Goal: Navigation & Orientation: Understand site structure

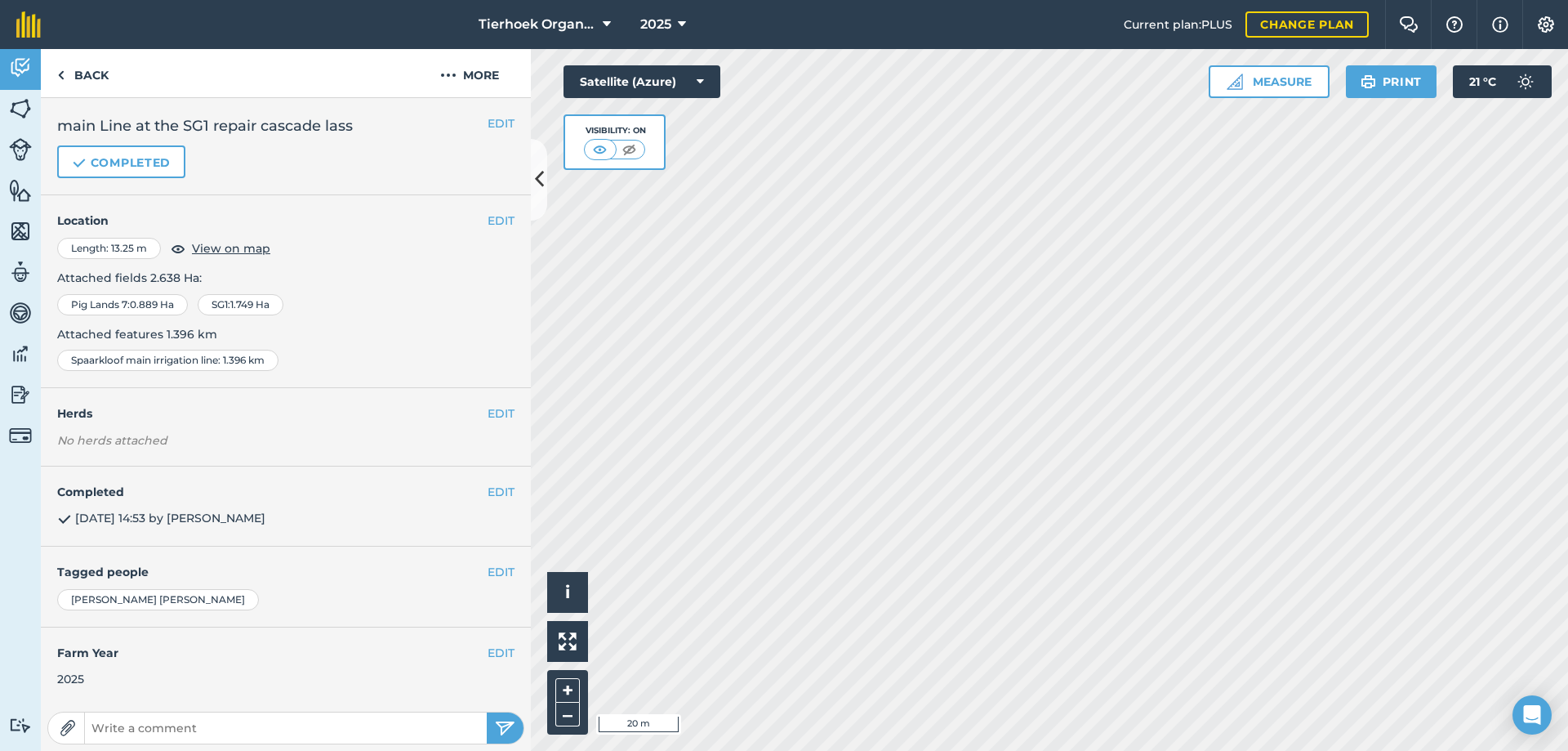
scroll to position [138, 0]
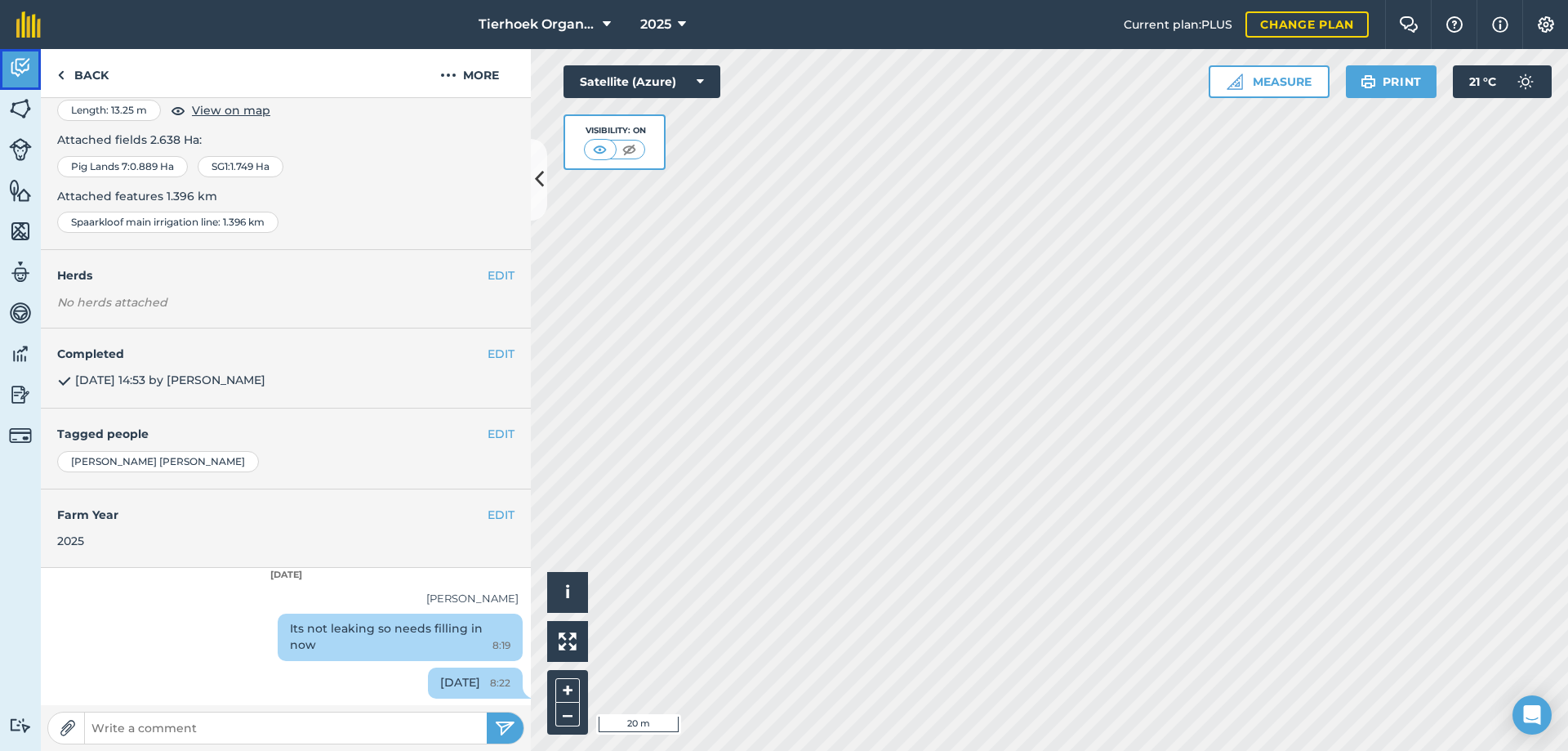
click at [17, 61] on img at bounding box center [20, 68] width 23 height 25
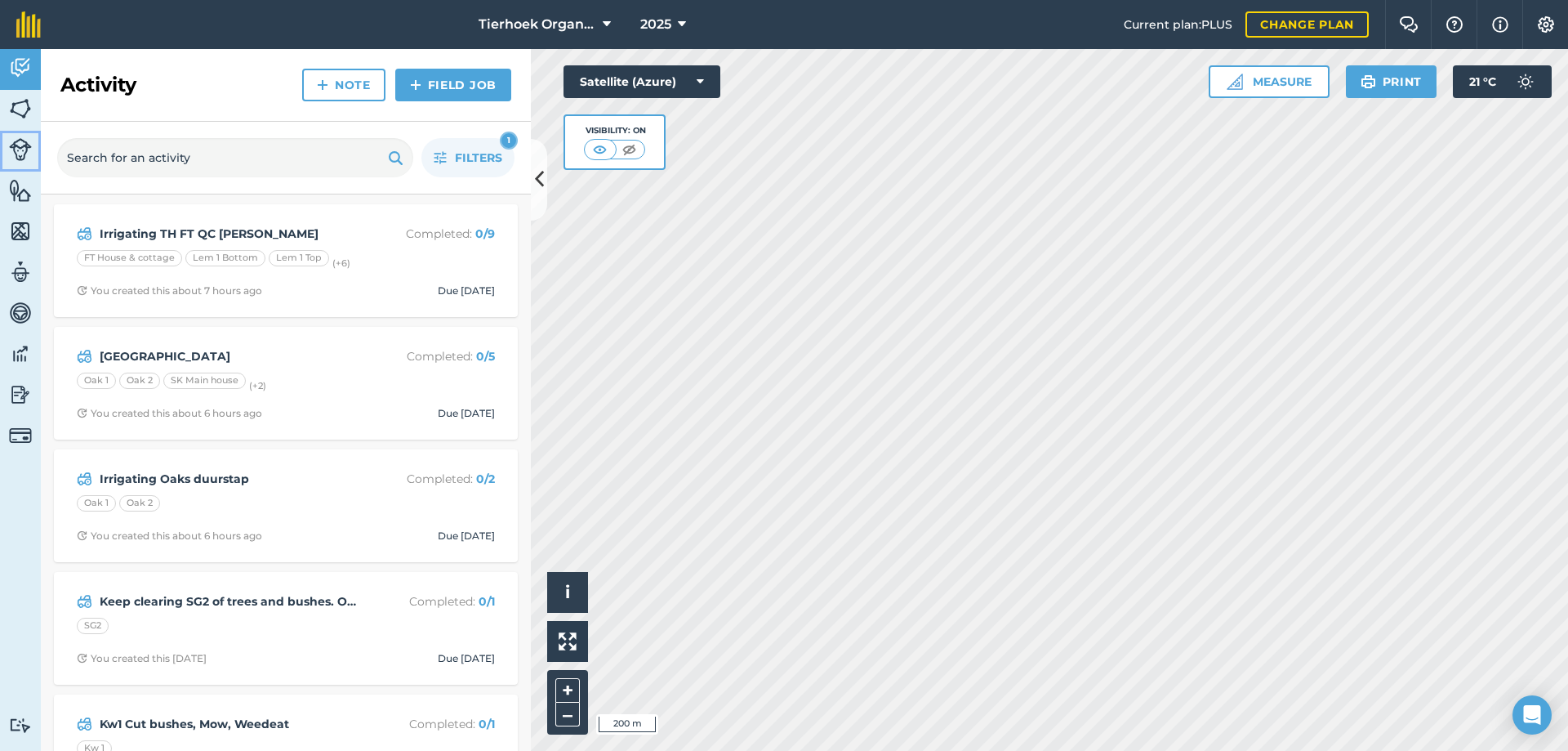
click at [18, 150] on img at bounding box center [20, 149] width 23 height 23
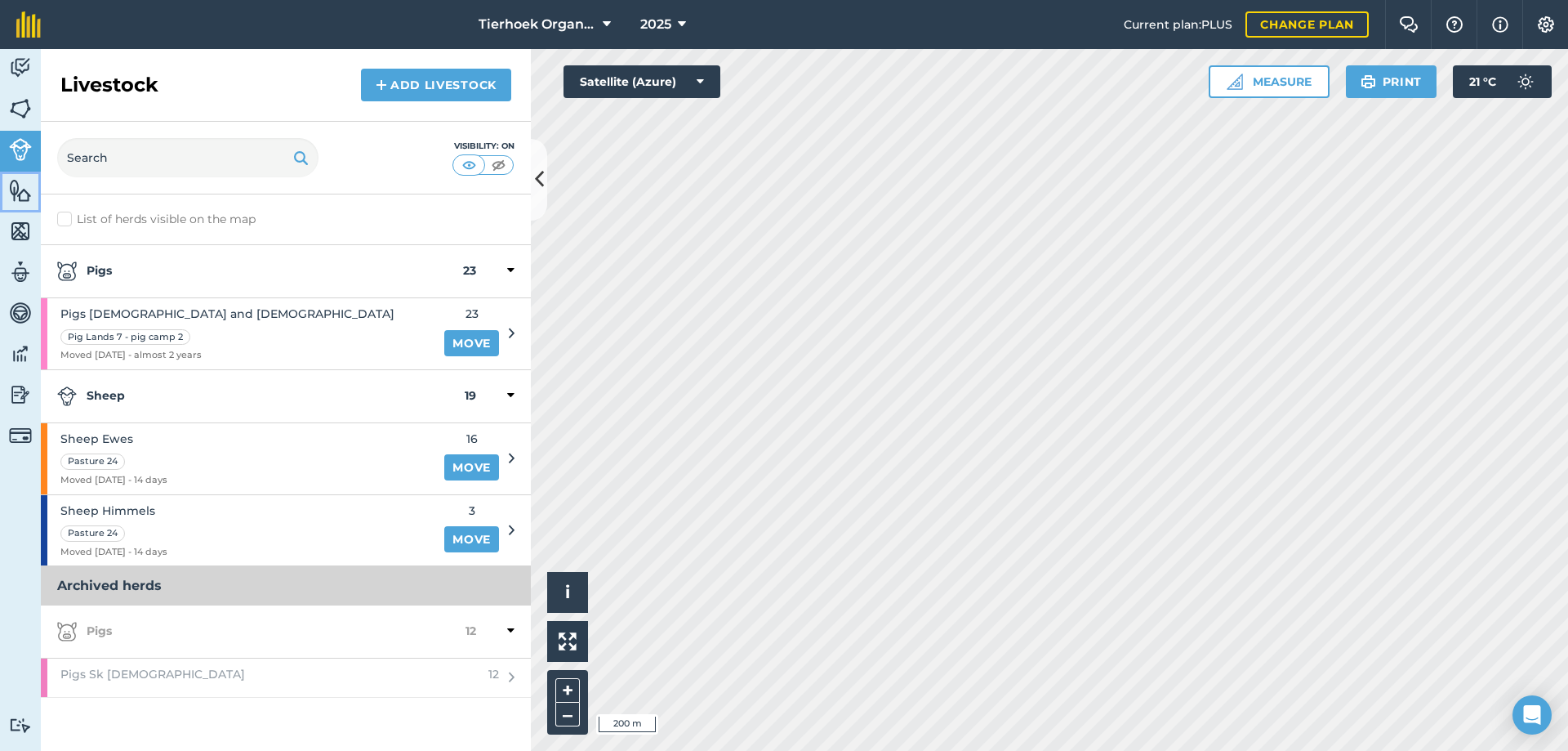
click at [14, 192] on img at bounding box center [20, 190] width 23 height 25
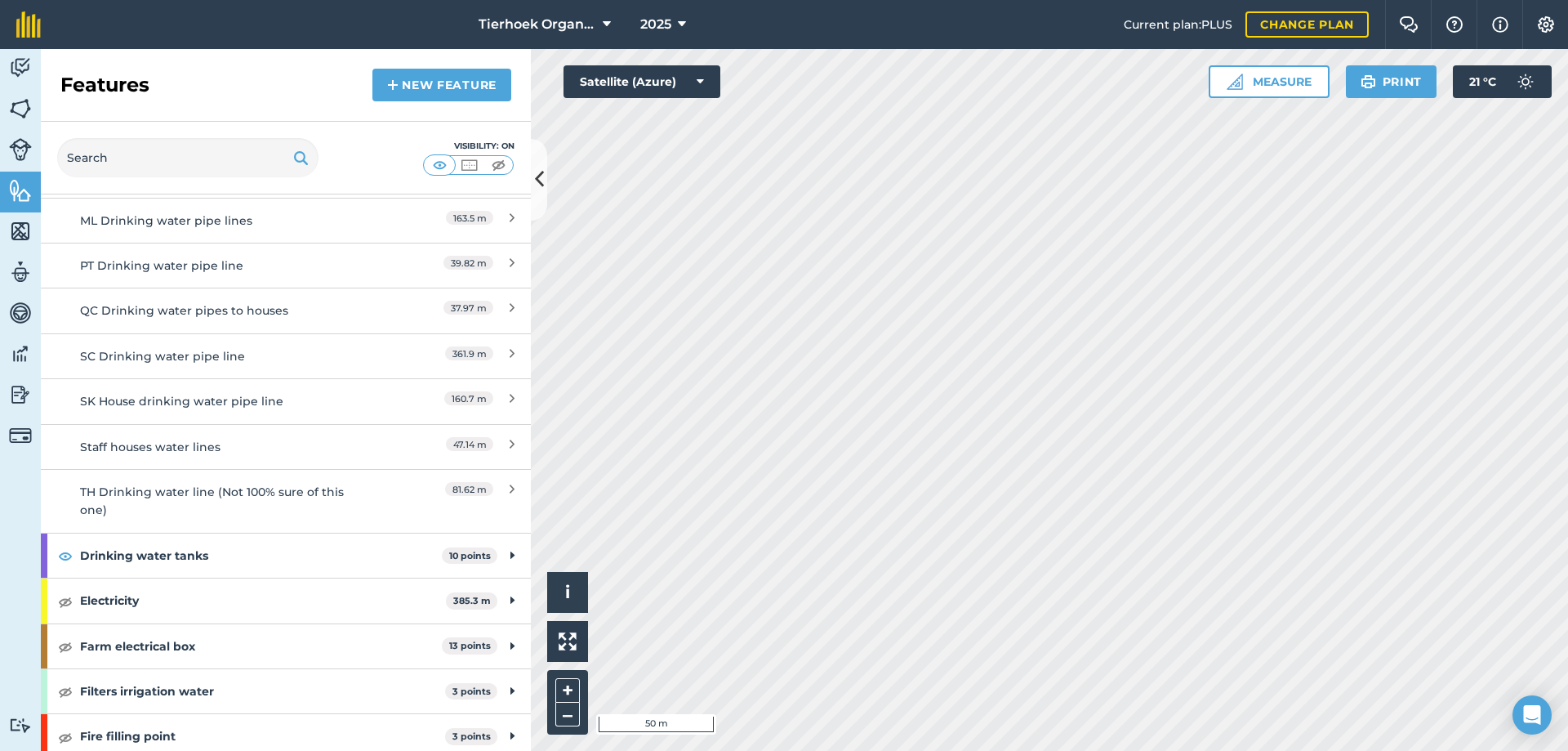
scroll to position [817, 0]
click at [127, 555] on strong "Drinking water tanks" at bounding box center [261, 555] width 362 height 44
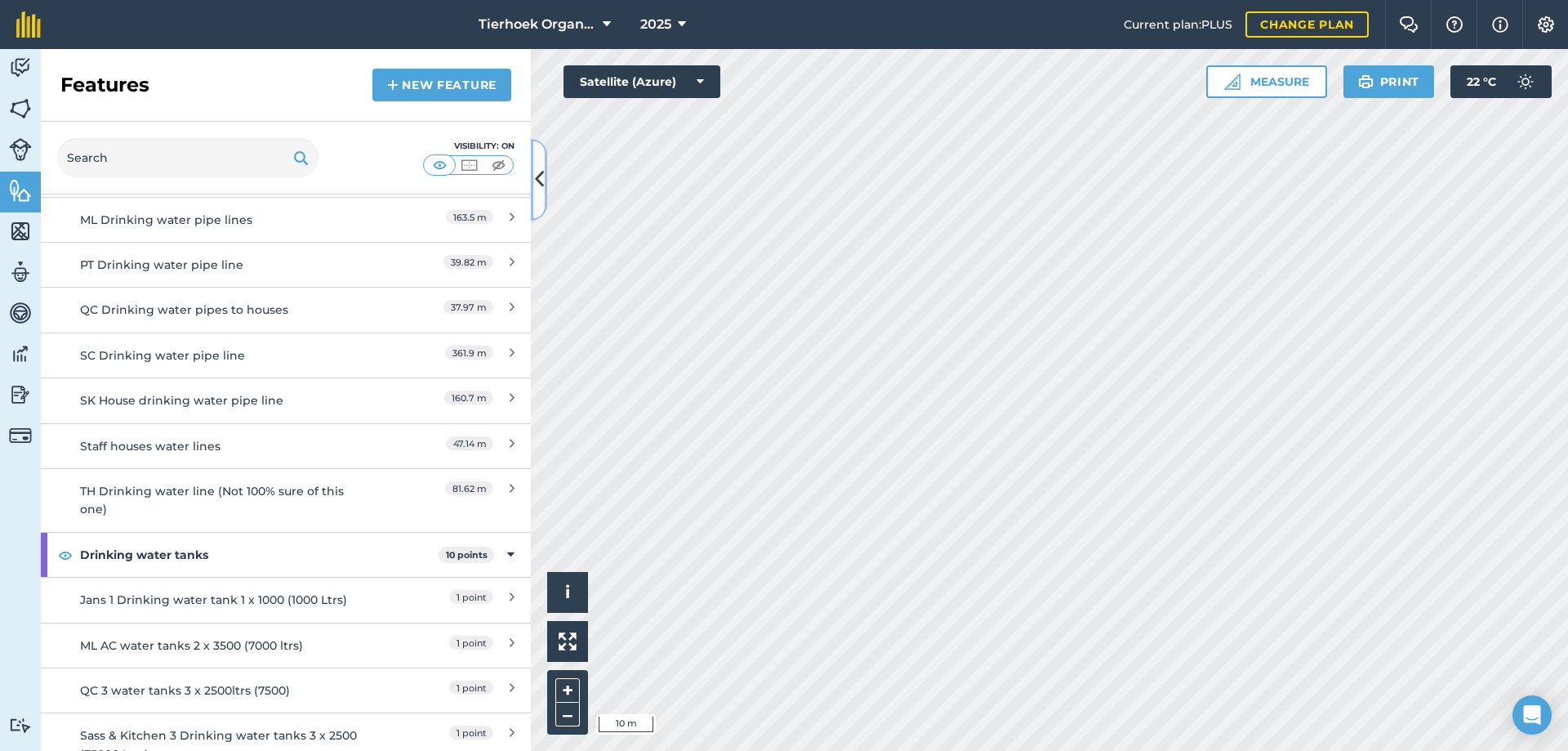
click at [538, 176] on icon at bounding box center [539, 179] width 9 height 29
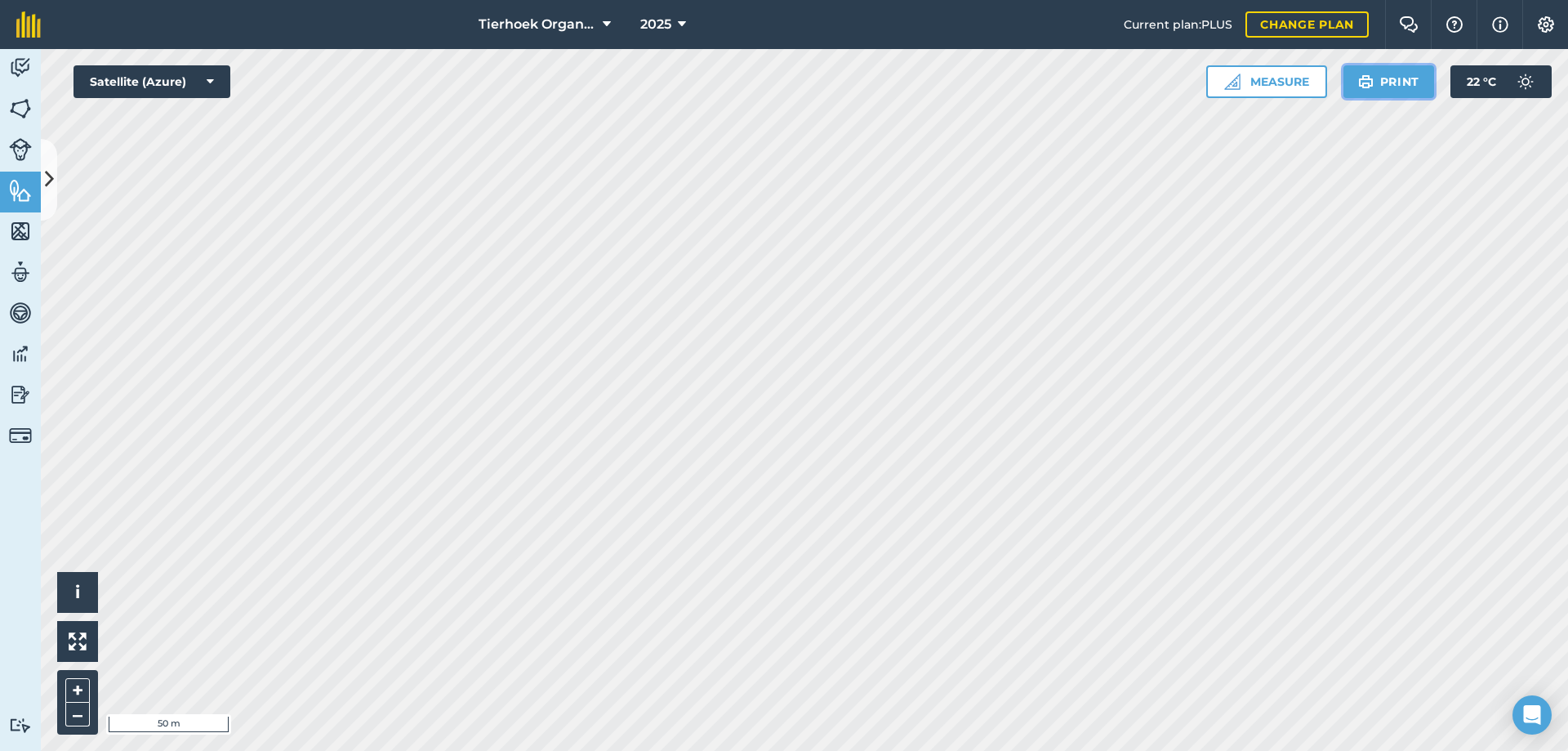
click at [1396, 81] on button "Print" at bounding box center [1389, 82] width 91 height 32
click at [210, 79] on icon at bounding box center [210, 81] width 8 height 16
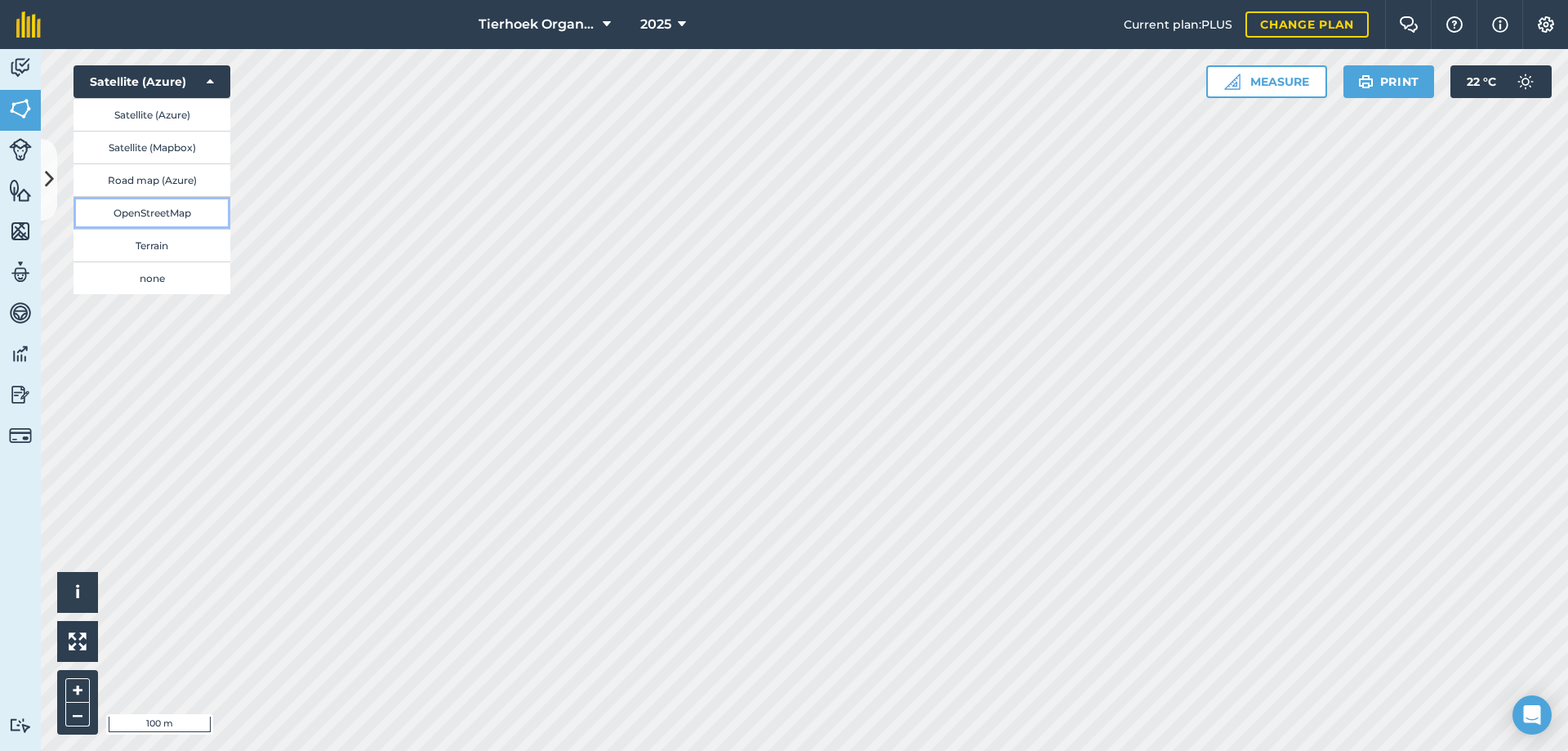
click at [140, 210] on button "OpenStreetMap" at bounding box center [151, 212] width 157 height 32
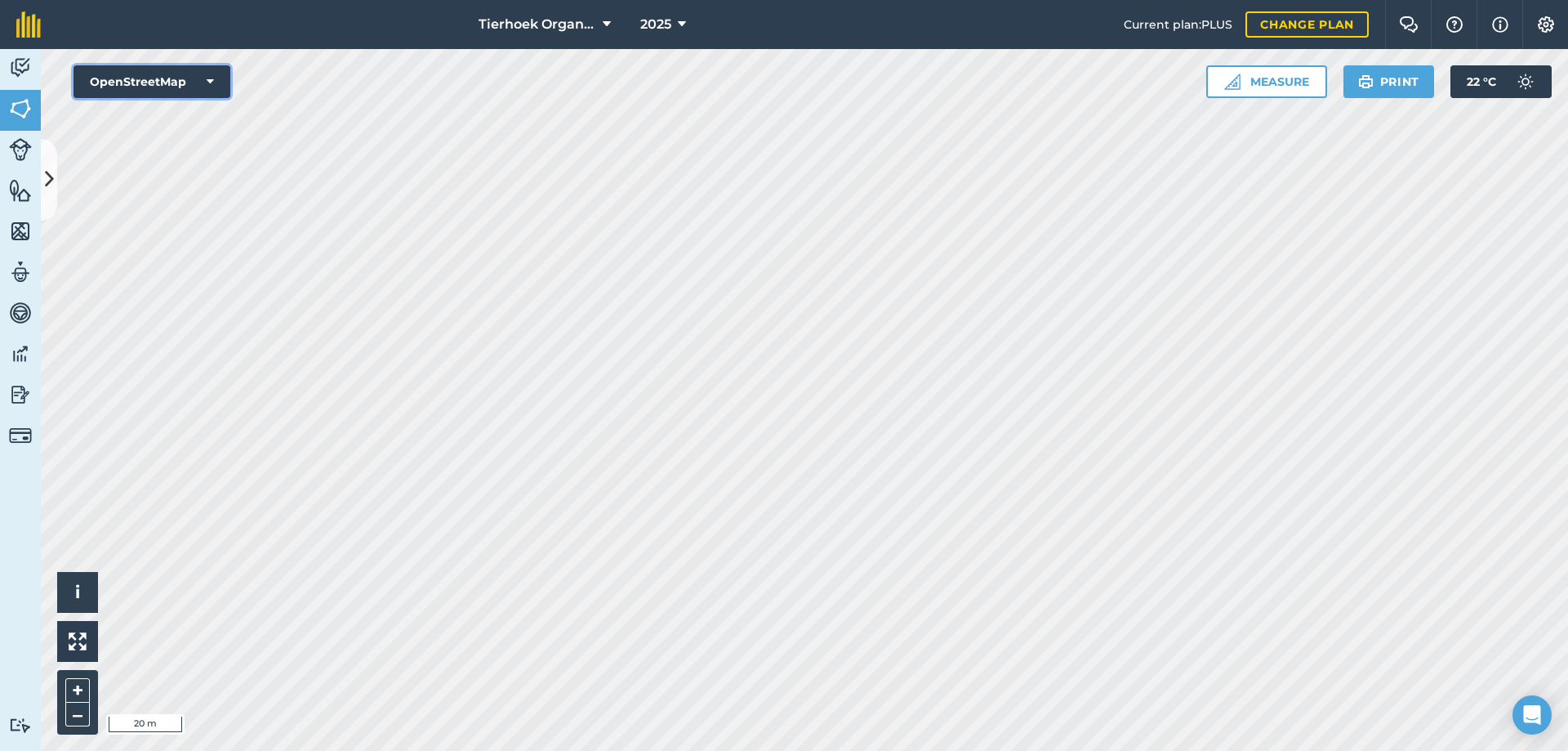
click at [210, 72] on button "OpenStreetMap" at bounding box center [151, 82] width 157 height 32
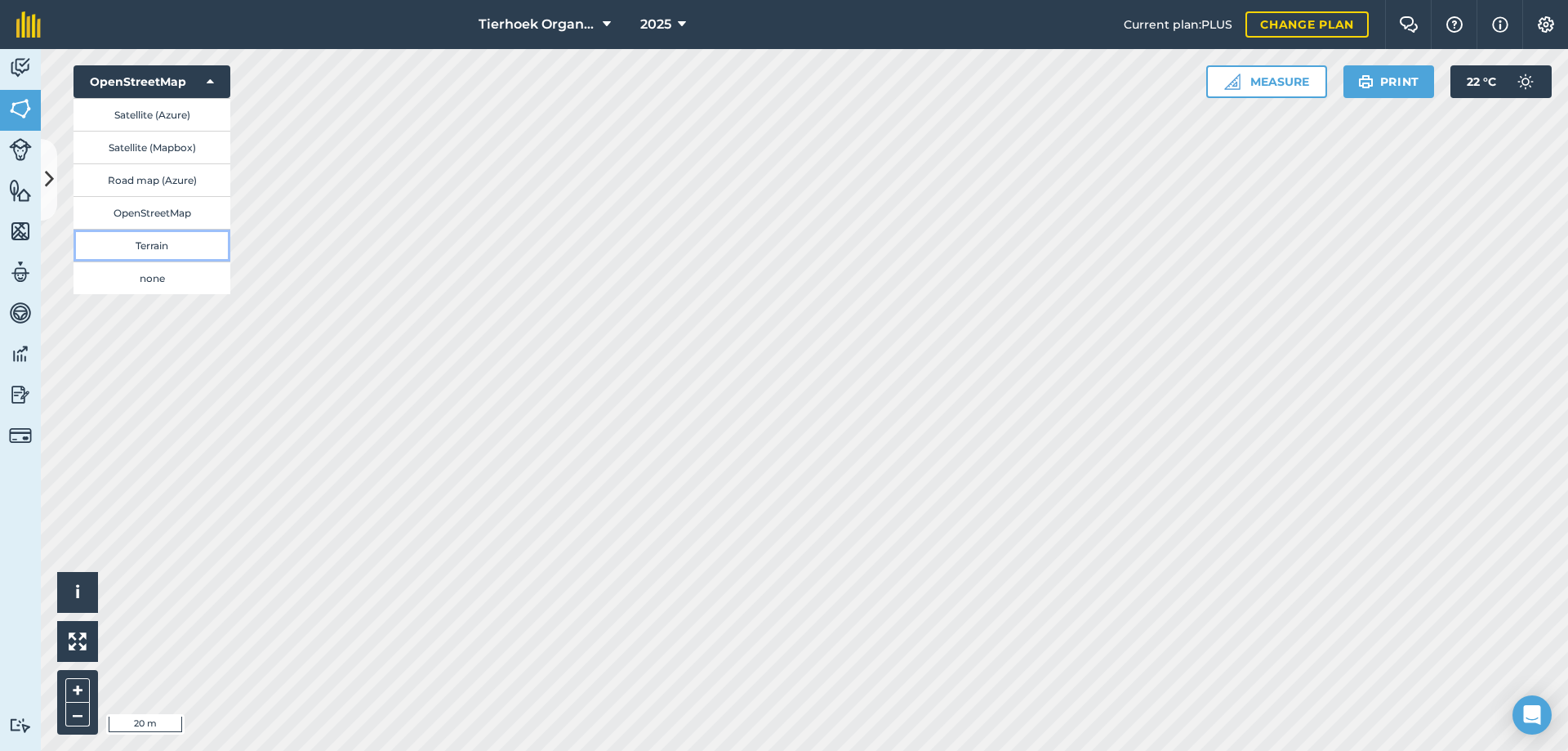
click at [142, 246] on button "Terrain" at bounding box center [151, 245] width 157 height 32
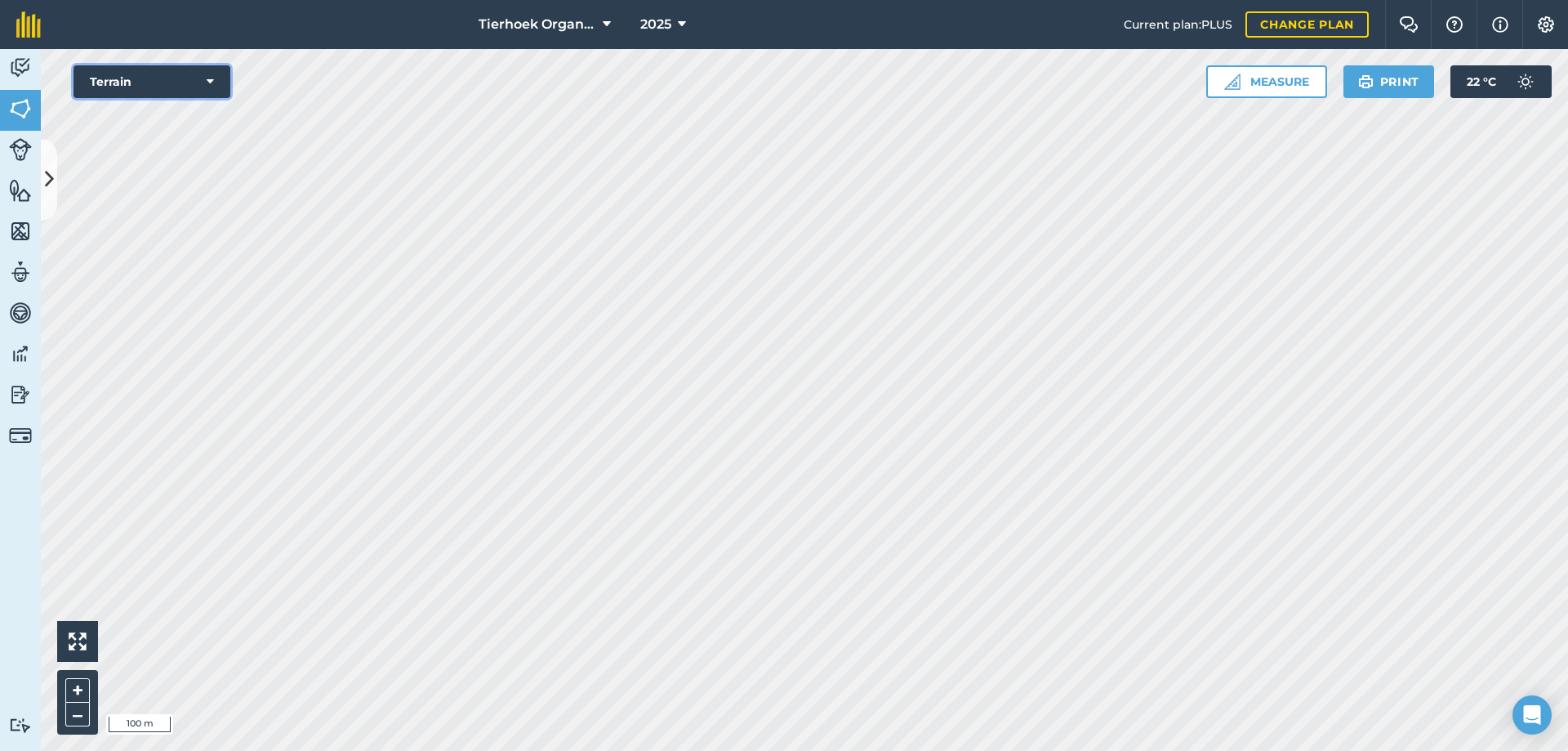
click at [211, 79] on icon at bounding box center [210, 81] width 8 height 16
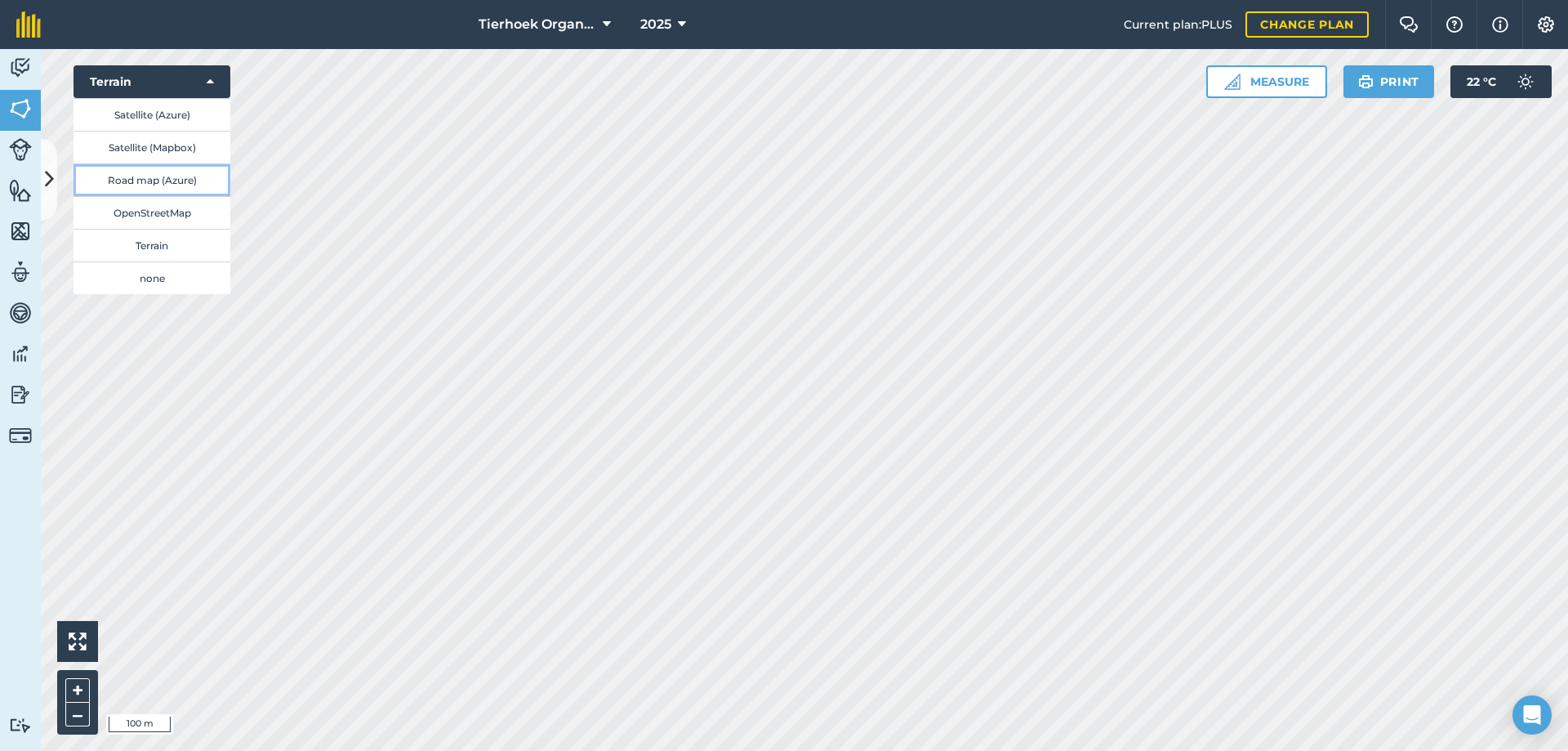
click at [150, 179] on button "Road map (Azure)" at bounding box center [151, 180] width 157 height 32
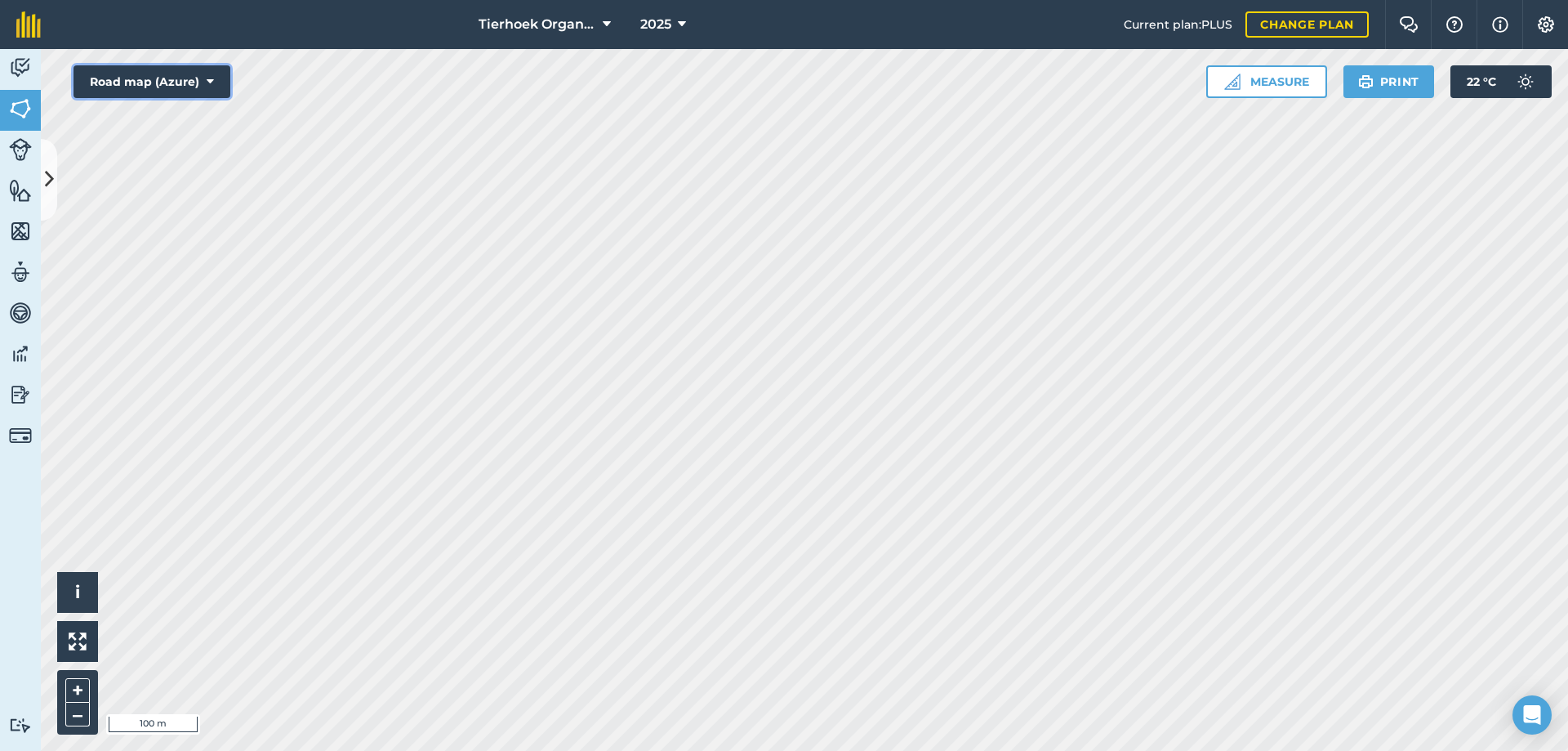
click at [208, 83] on icon at bounding box center [210, 81] width 8 height 16
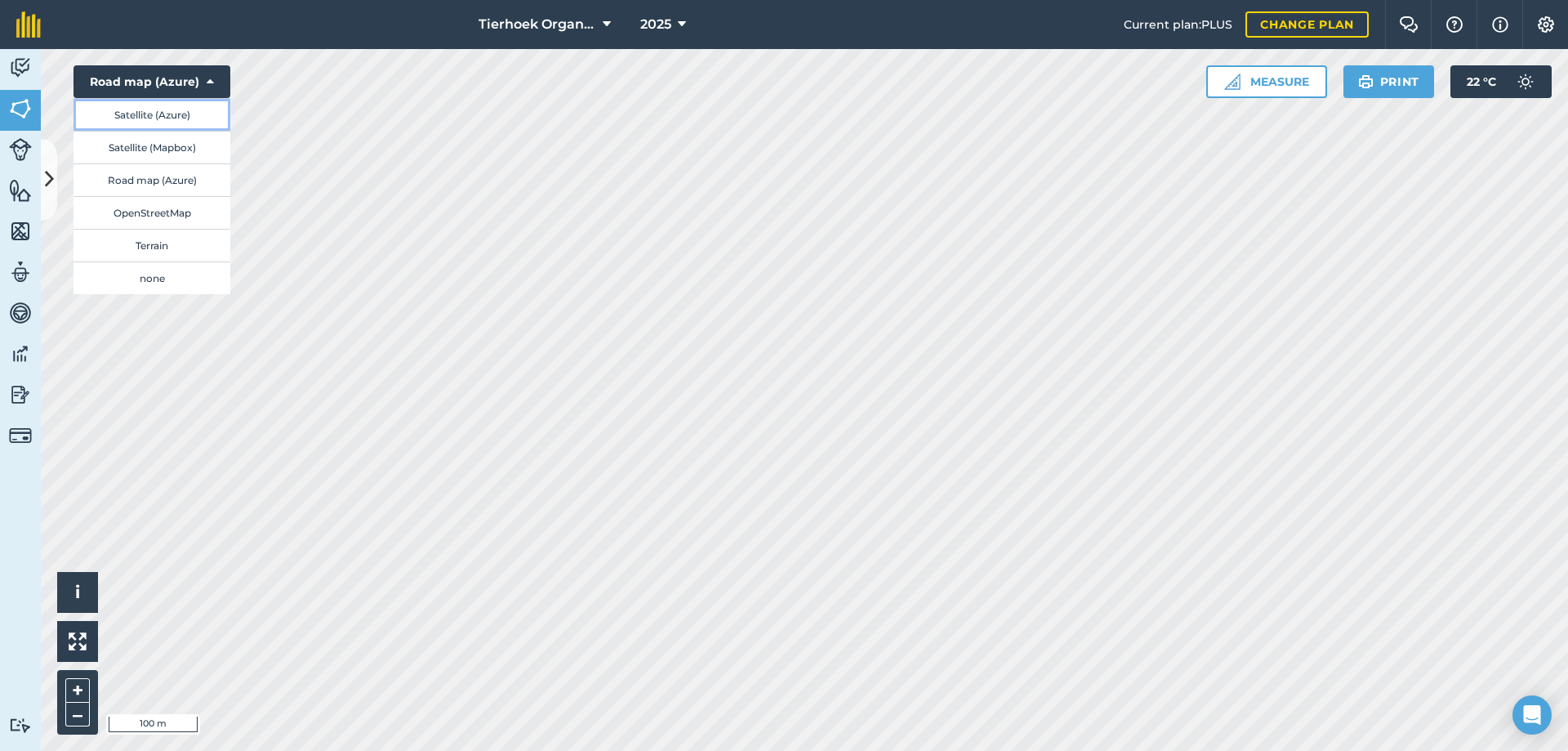
click at [130, 118] on button "Satellite (Azure)" at bounding box center [151, 114] width 157 height 32
